Goal: Task Accomplishment & Management: Manage account settings

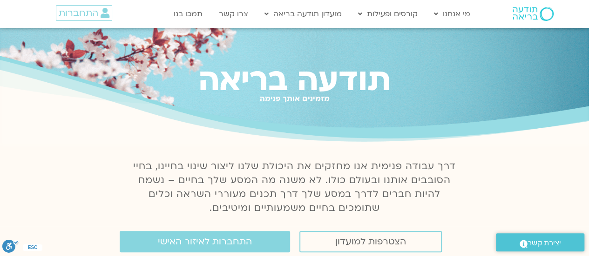
click at [499, 141] on div "תודעה בריאה מזמינים אותך פנימה" at bounding box center [294, 87] width 589 height 118
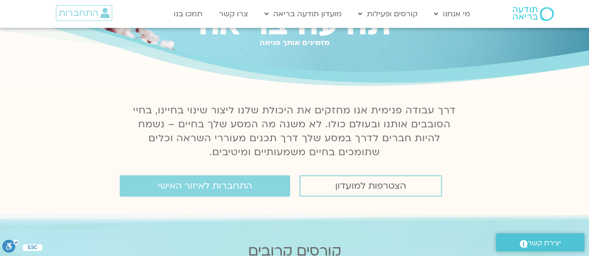
scroll to position [74, 0]
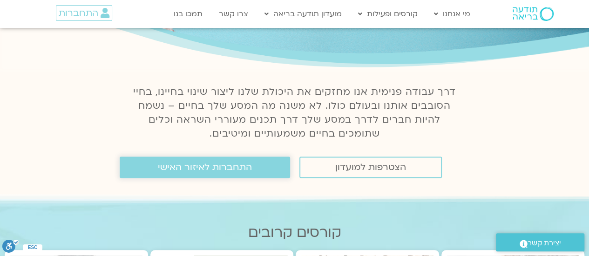
click at [212, 169] on span "התחברות לאיזור האישי" at bounding box center [205, 167] width 94 height 10
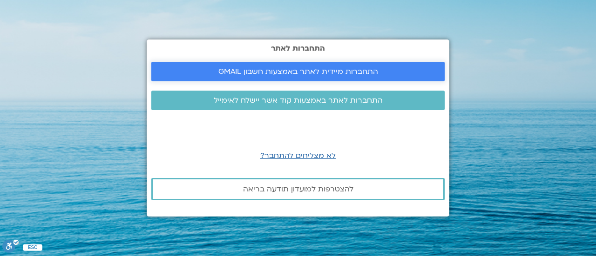
click at [289, 71] on span "התחברות מיידית לאתר באמצעות חשבון GMAIL" at bounding box center [298, 71] width 160 height 8
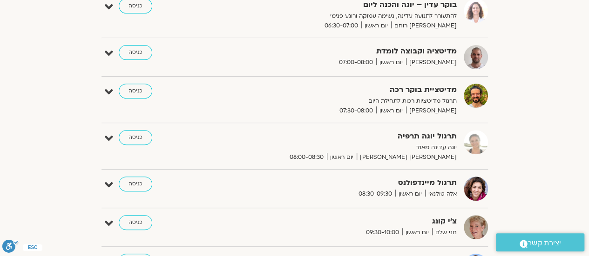
scroll to position [160, 0]
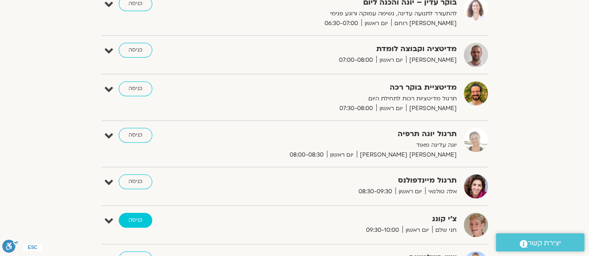
click at [131, 215] on link "כניסה" at bounding box center [136, 220] width 34 height 15
click at [133, 217] on link "כניסה" at bounding box center [136, 220] width 34 height 15
